Goal: Find specific page/section: Find specific page/section

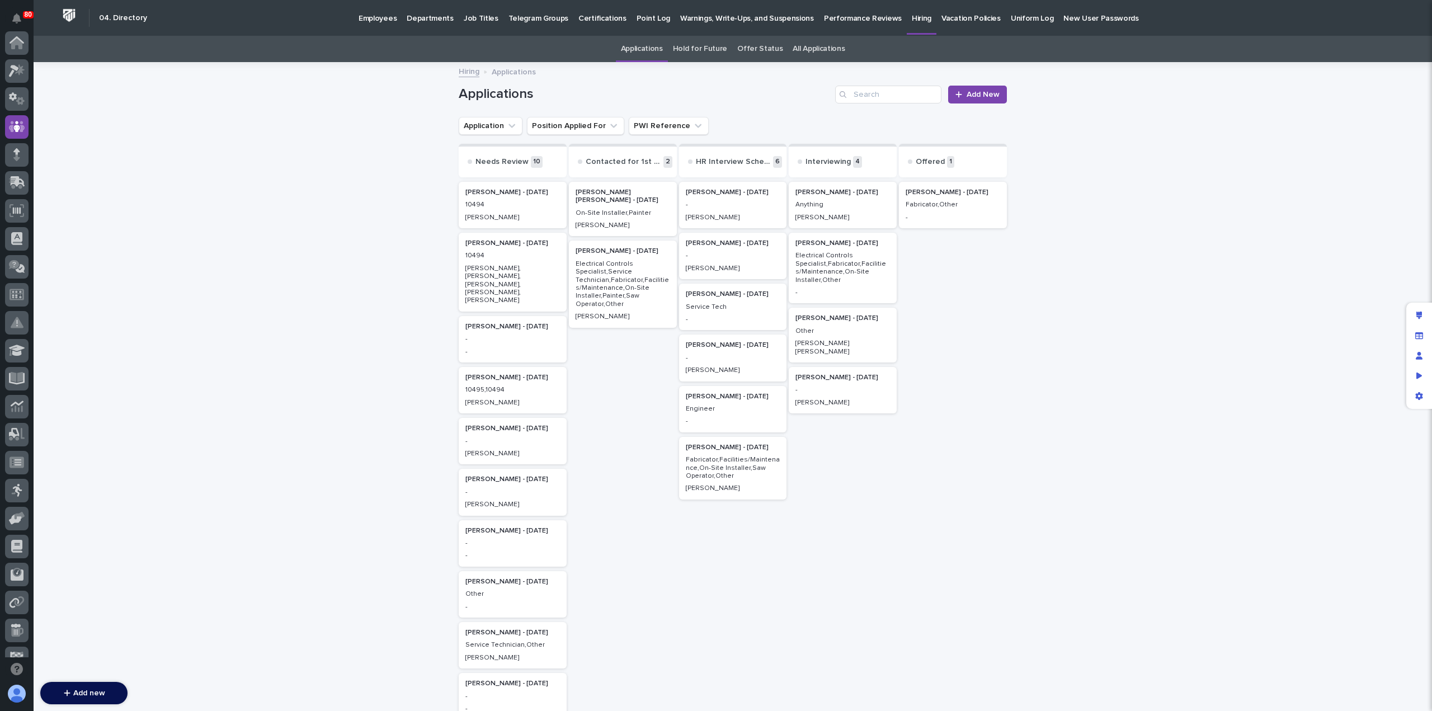
scroll to position [84, 0]
click at [369, 16] on p "Employees" at bounding box center [377, 11] width 38 height 23
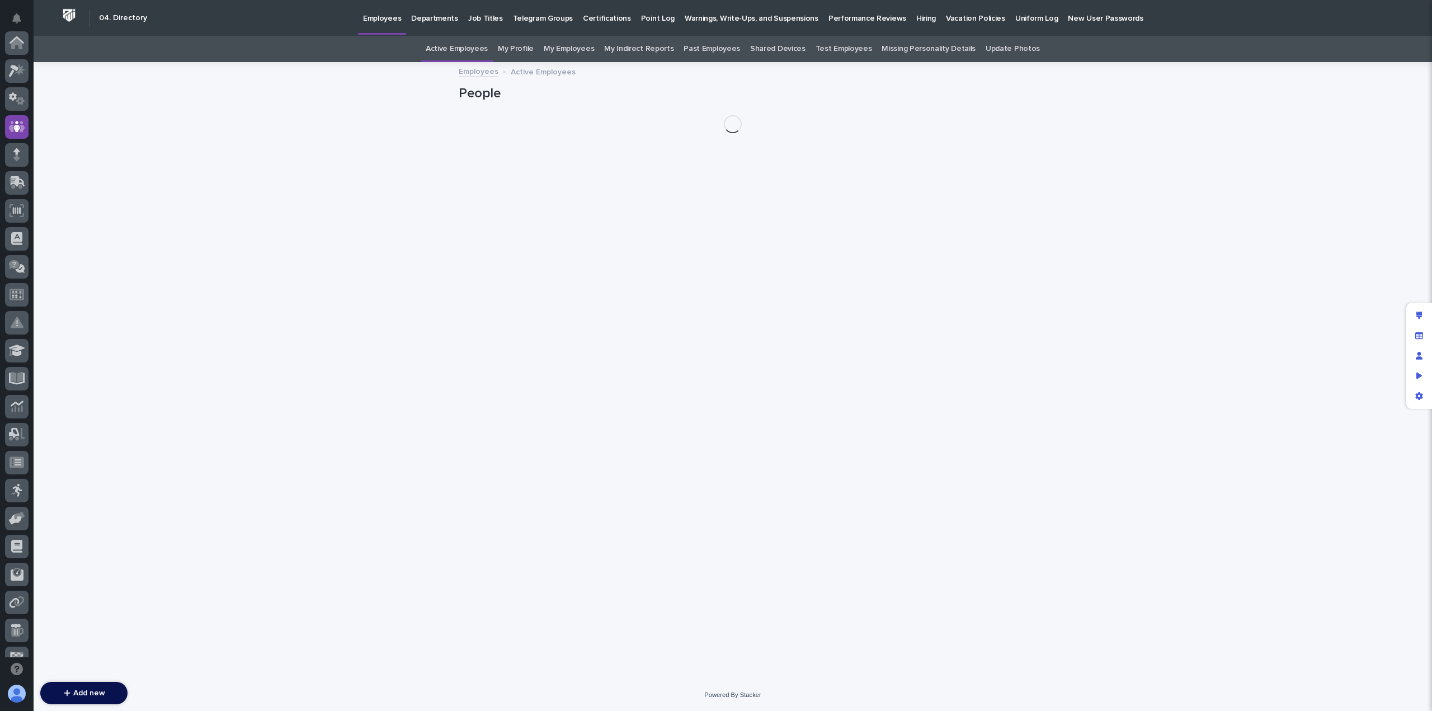
scroll to position [84, 0]
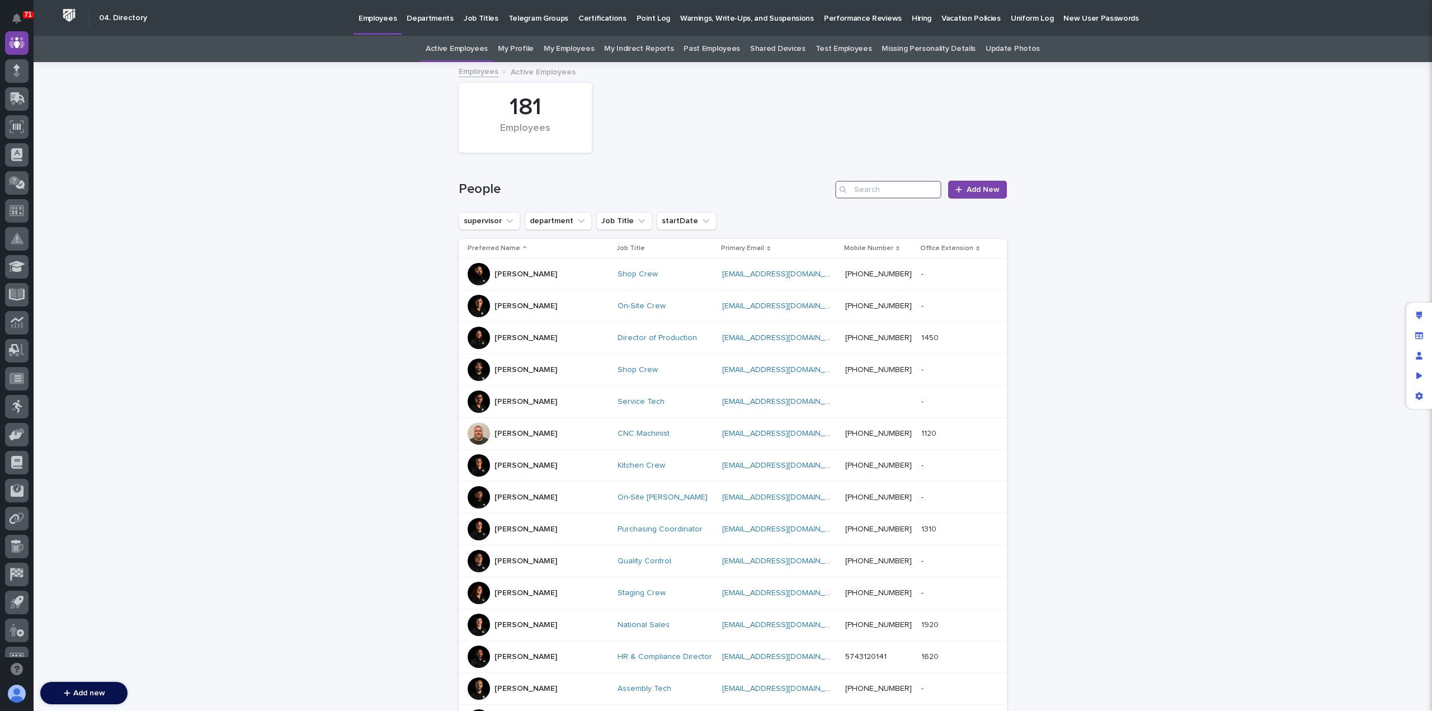
click at [877, 183] on input "Search" at bounding box center [888, 190] width 106 height 18
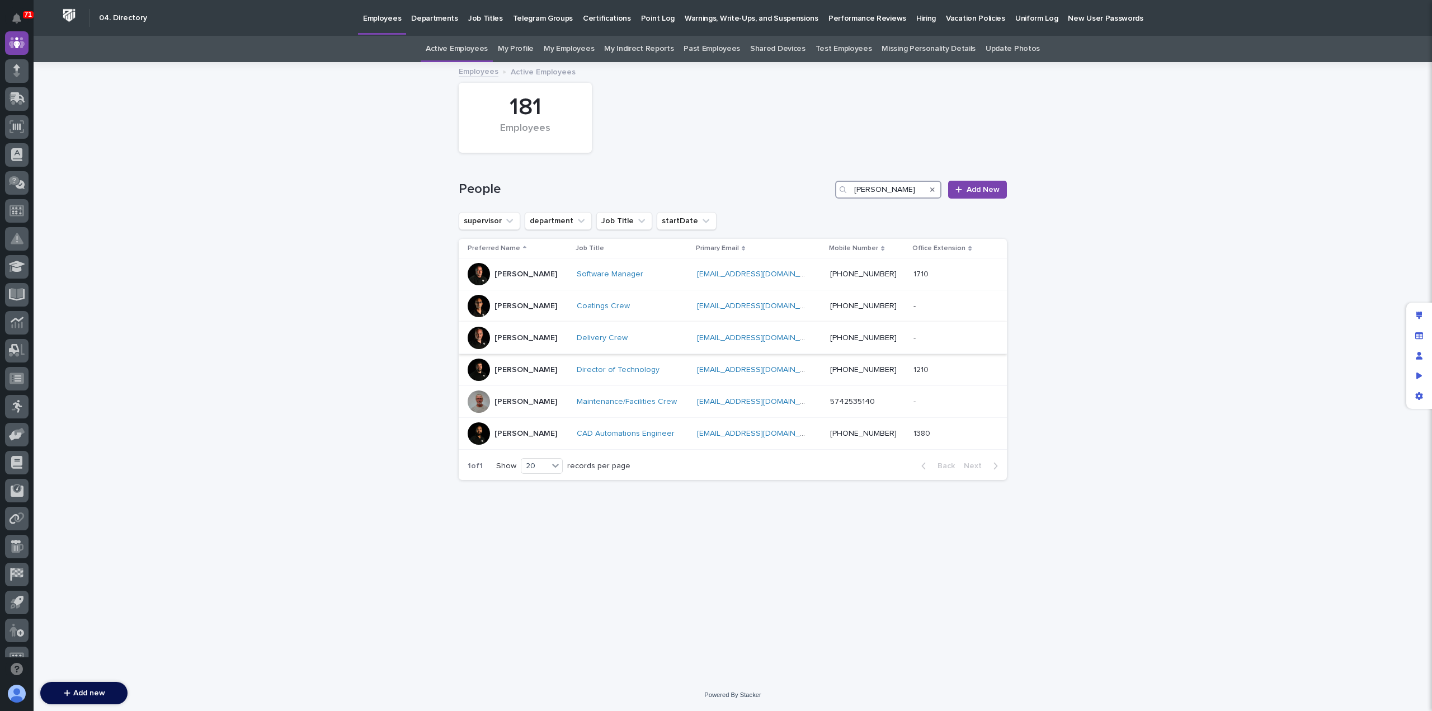
type input "[PERSON_NAME]"
click at [542, 338] on div "[PERSON_NAME]" at bounding box center [517, 338] width 100 height 22
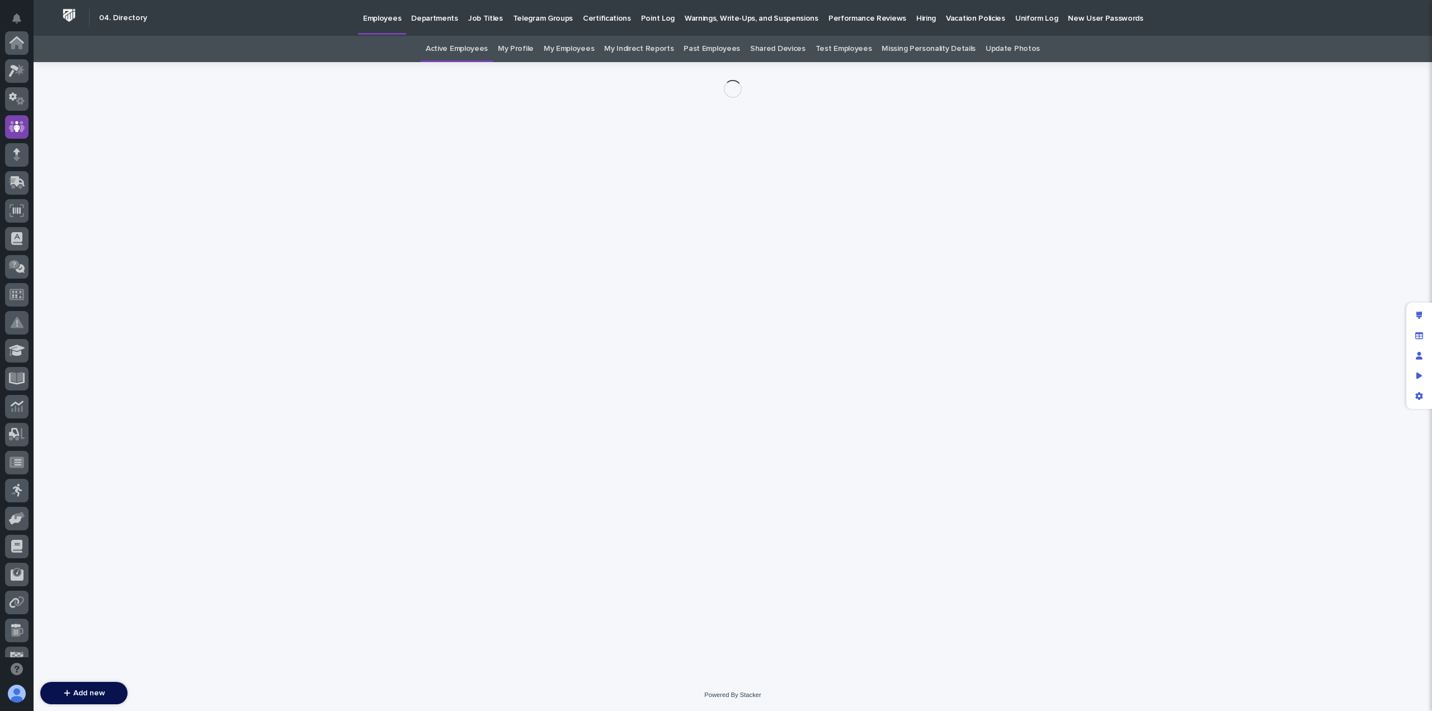
scroll to position [84, 0]
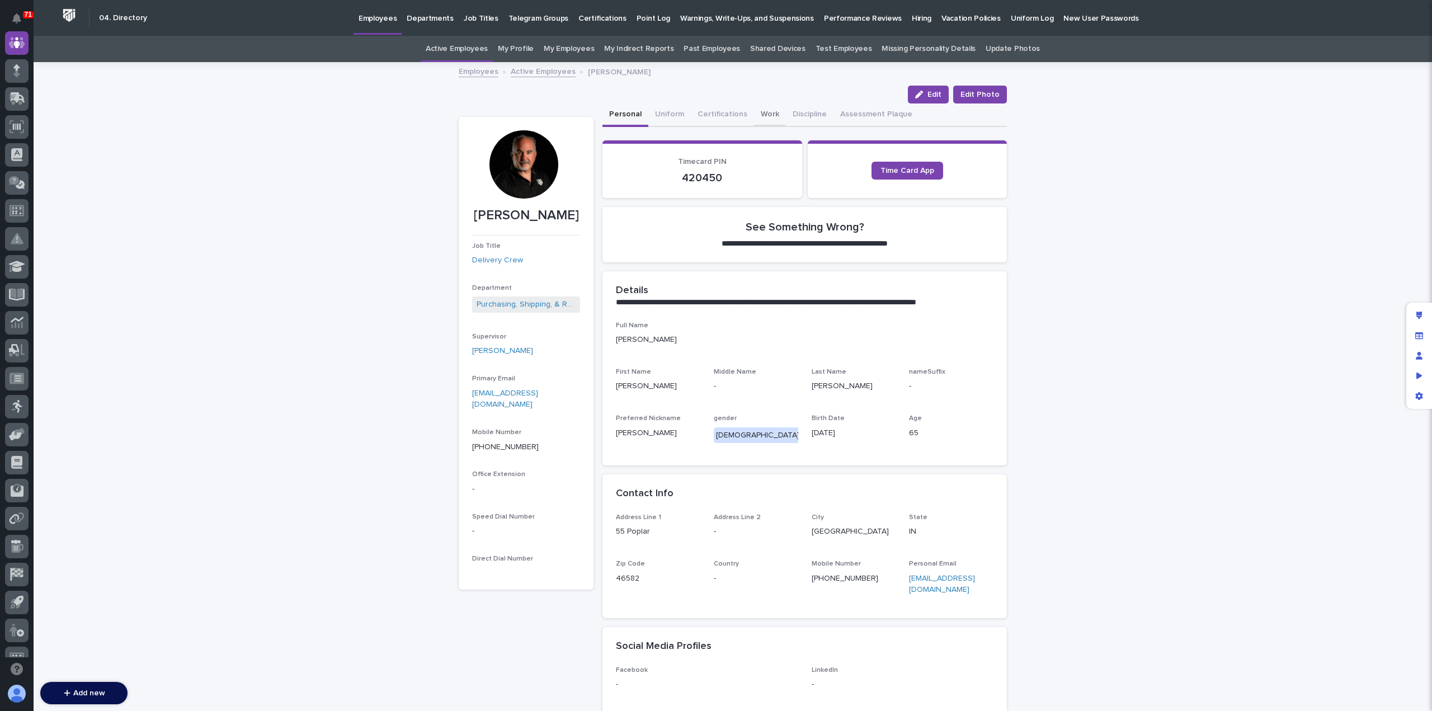
click at [764, 112] on button "Work" at bounding box center [770, 114] width 32 height 23
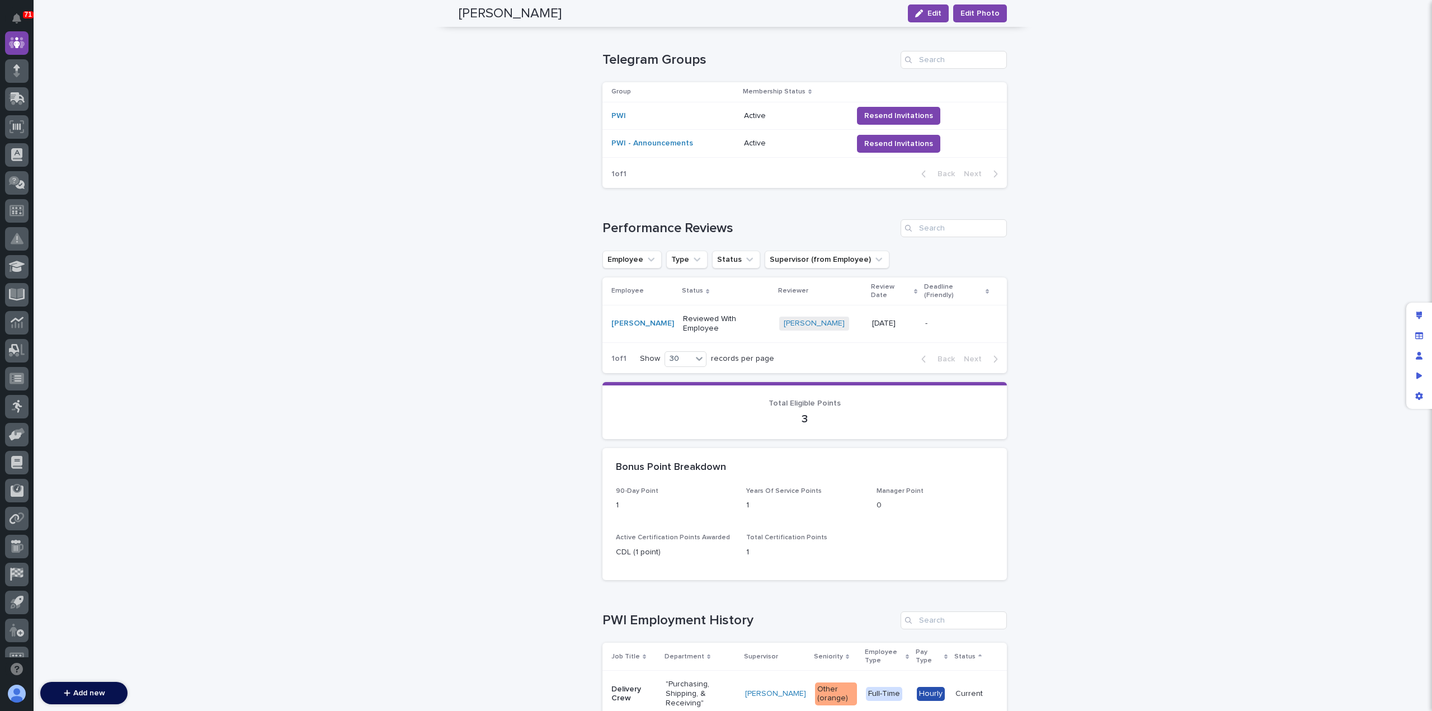
scroll to position [701, 0]
